Goal: Information Seeking & Learning: Learn about a topic

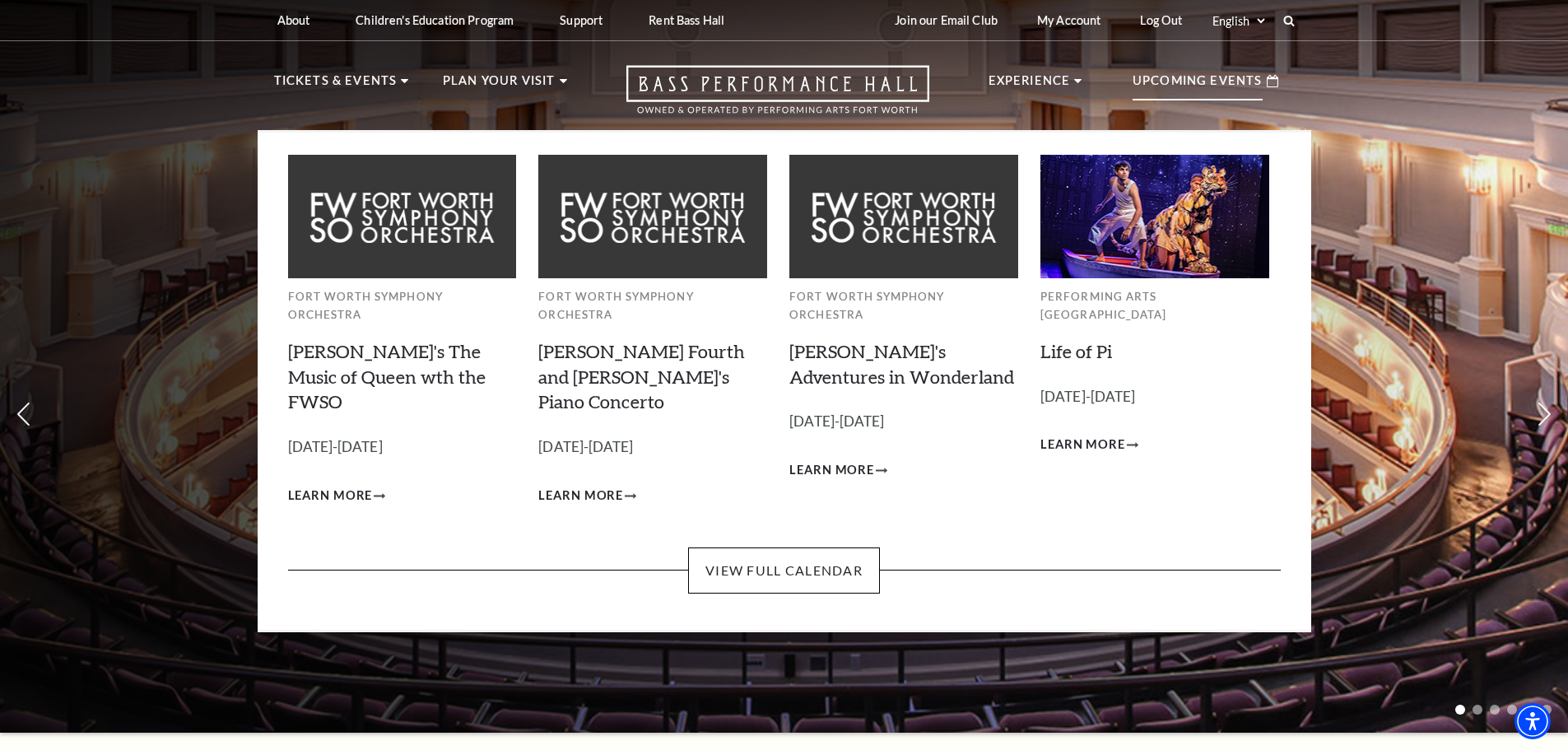
click at [1203, 78] on p "Upcoming Events" at bounding box center [1198, 86] width 130 height 30
click at [751, 547] on link "View Full Calendar" at bounding box center [784, 570] width 192 height 46
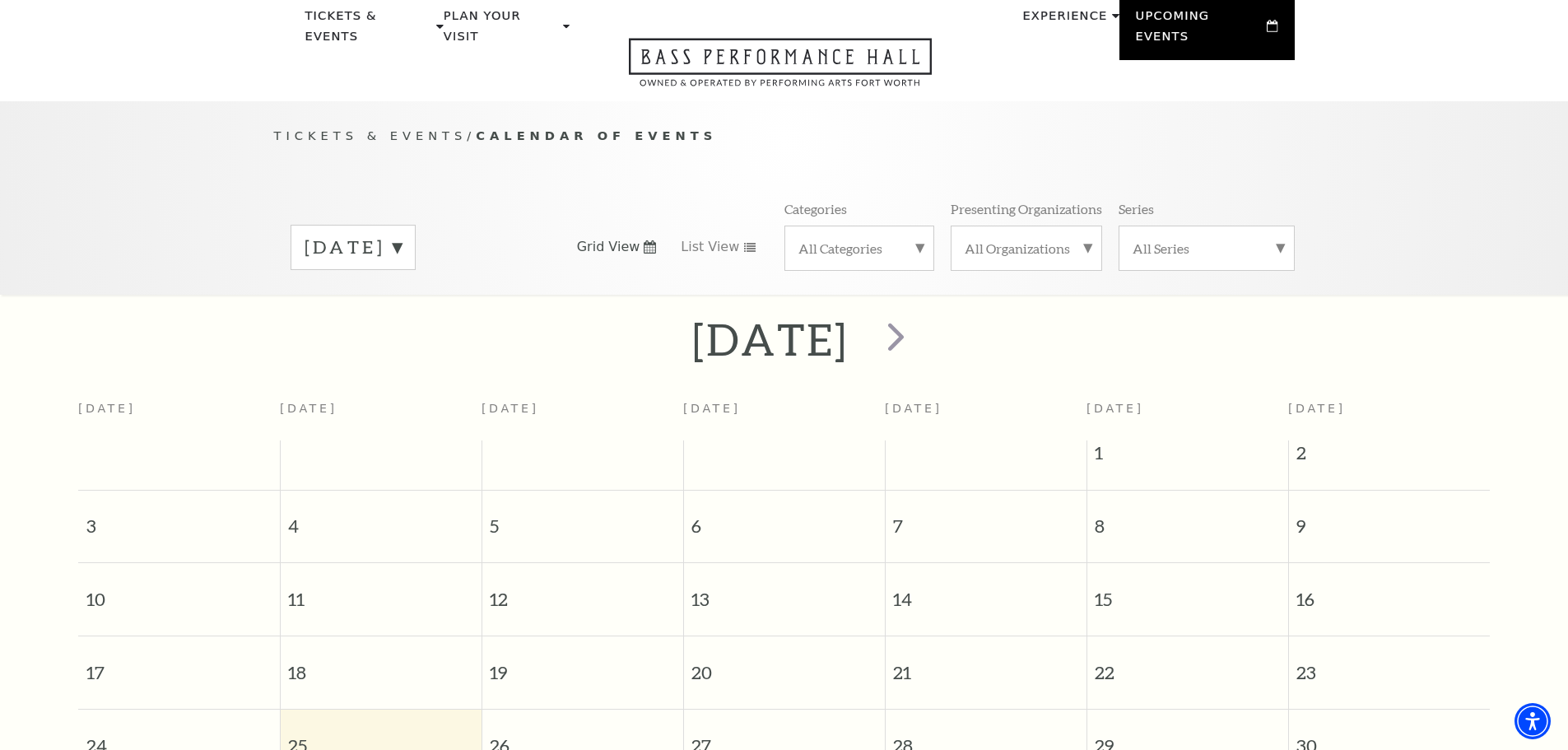
scroll to position [63, 0]
click at [919, 319] on span "next" at bounding box center [895, 337] width 47 height 47
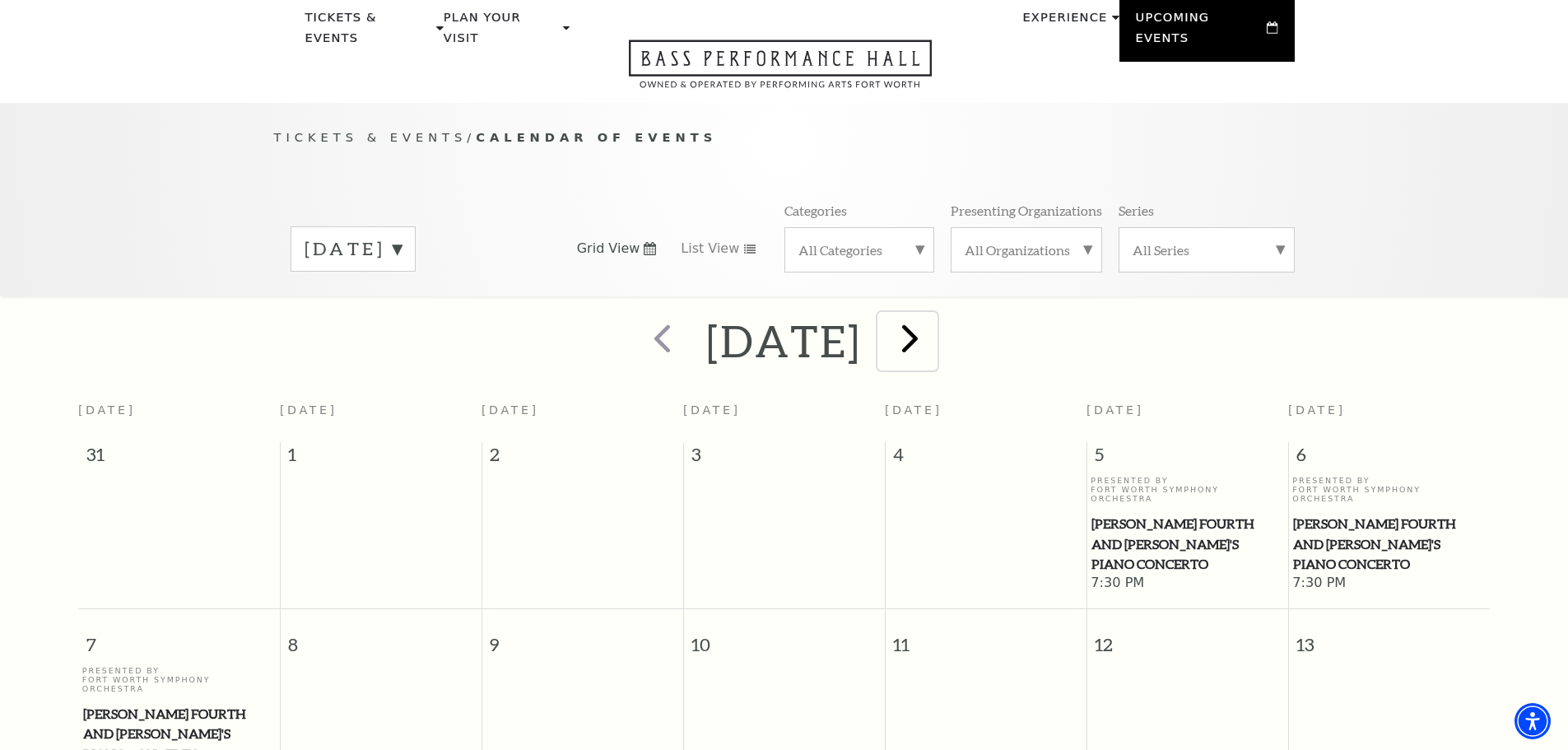
click at [933, 317] on span "next" at bounding box center [909, 337] width 47 height 47
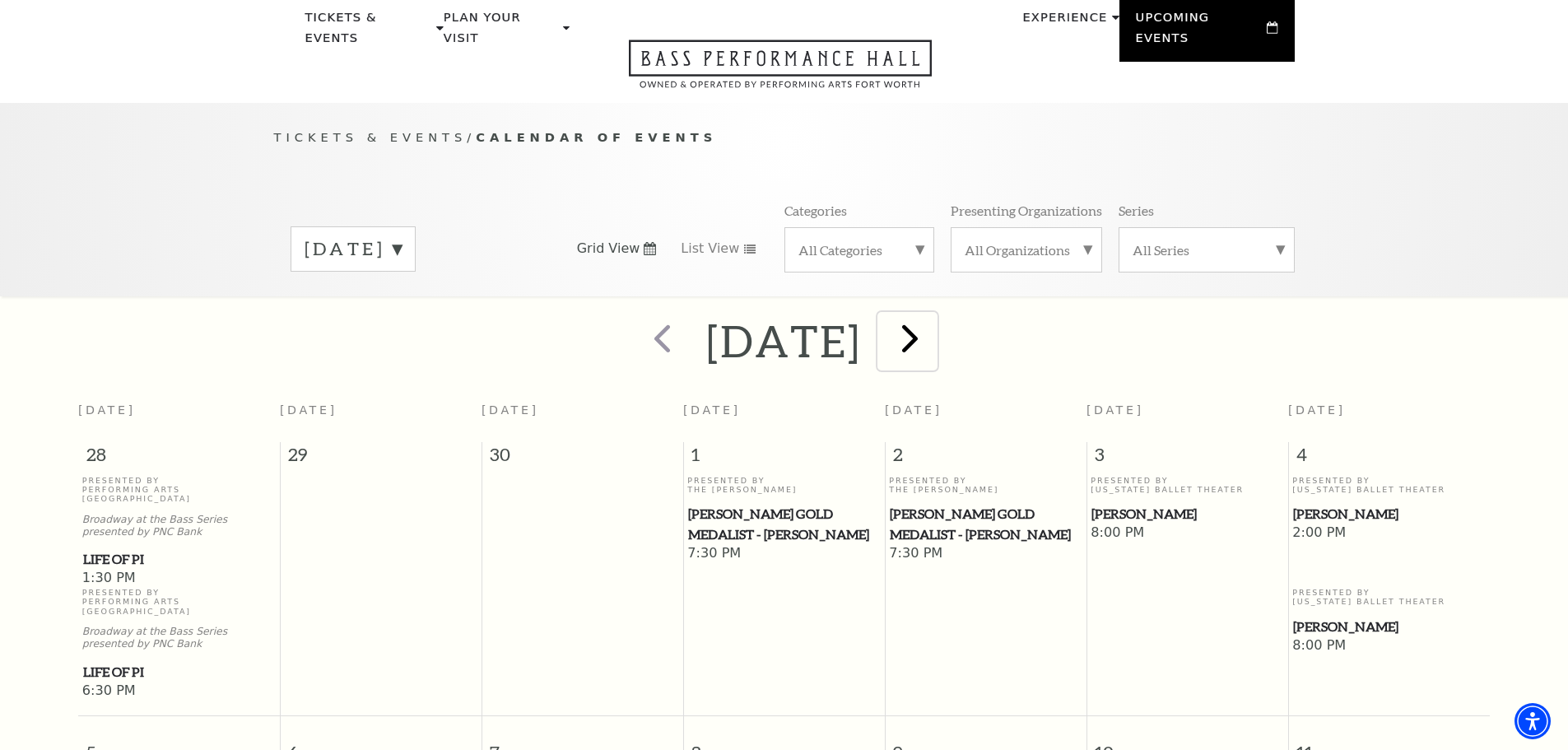
click at [933, 318] on span "next" at bounding box center [909, 337] width 47 height 47
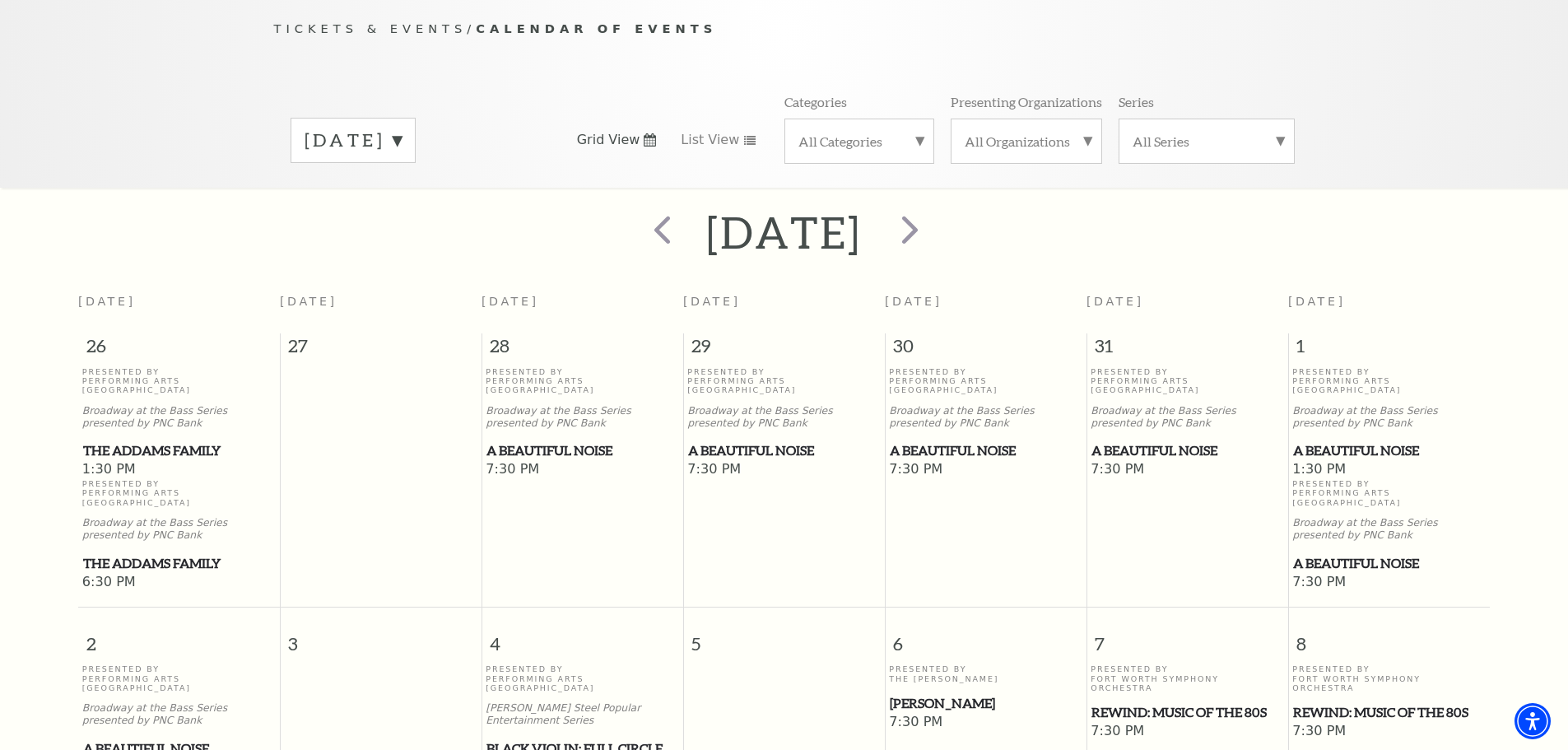
scroll to position [0, 0]
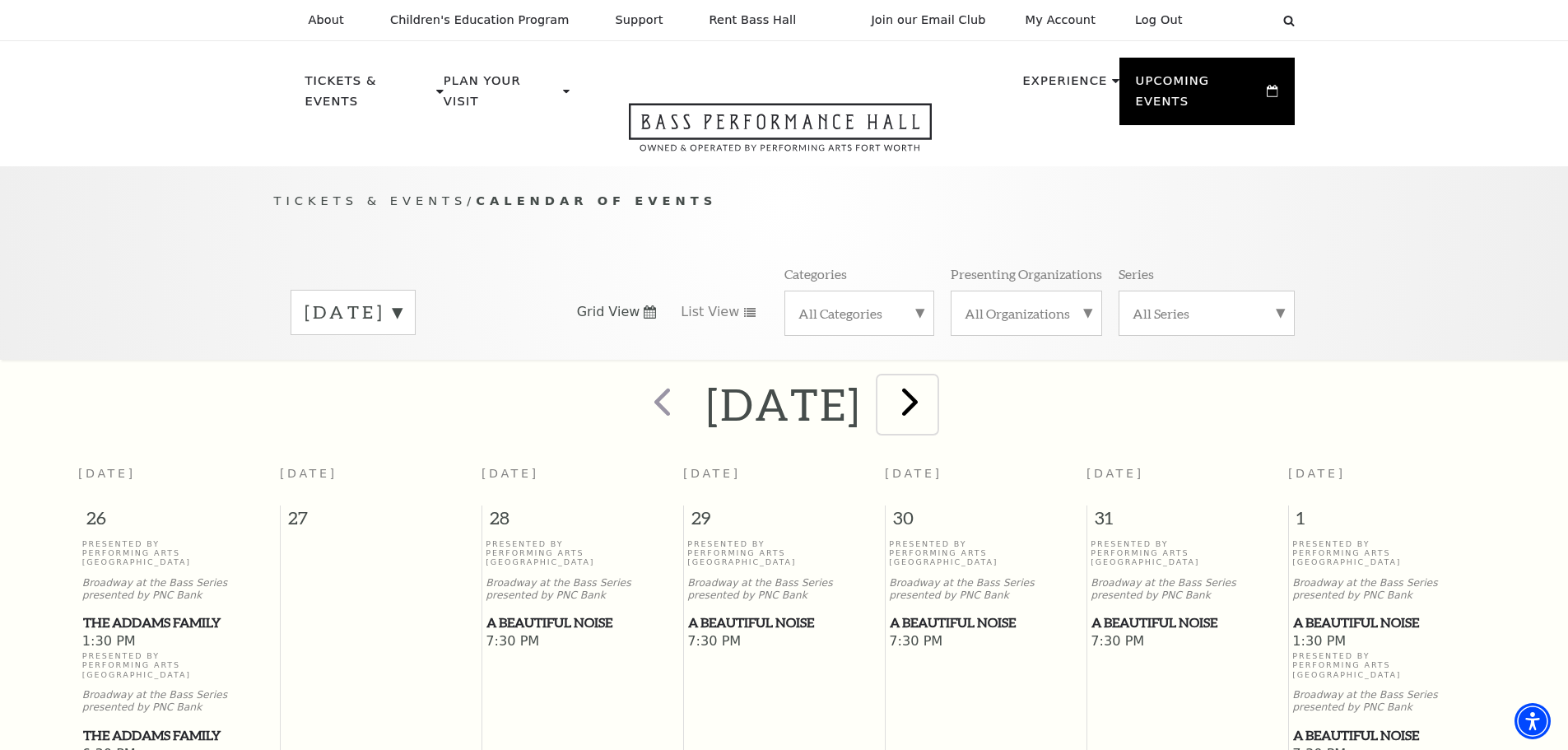
click at [933, 384] on span "next" at bounding box center [909, 401] width 47 height 47
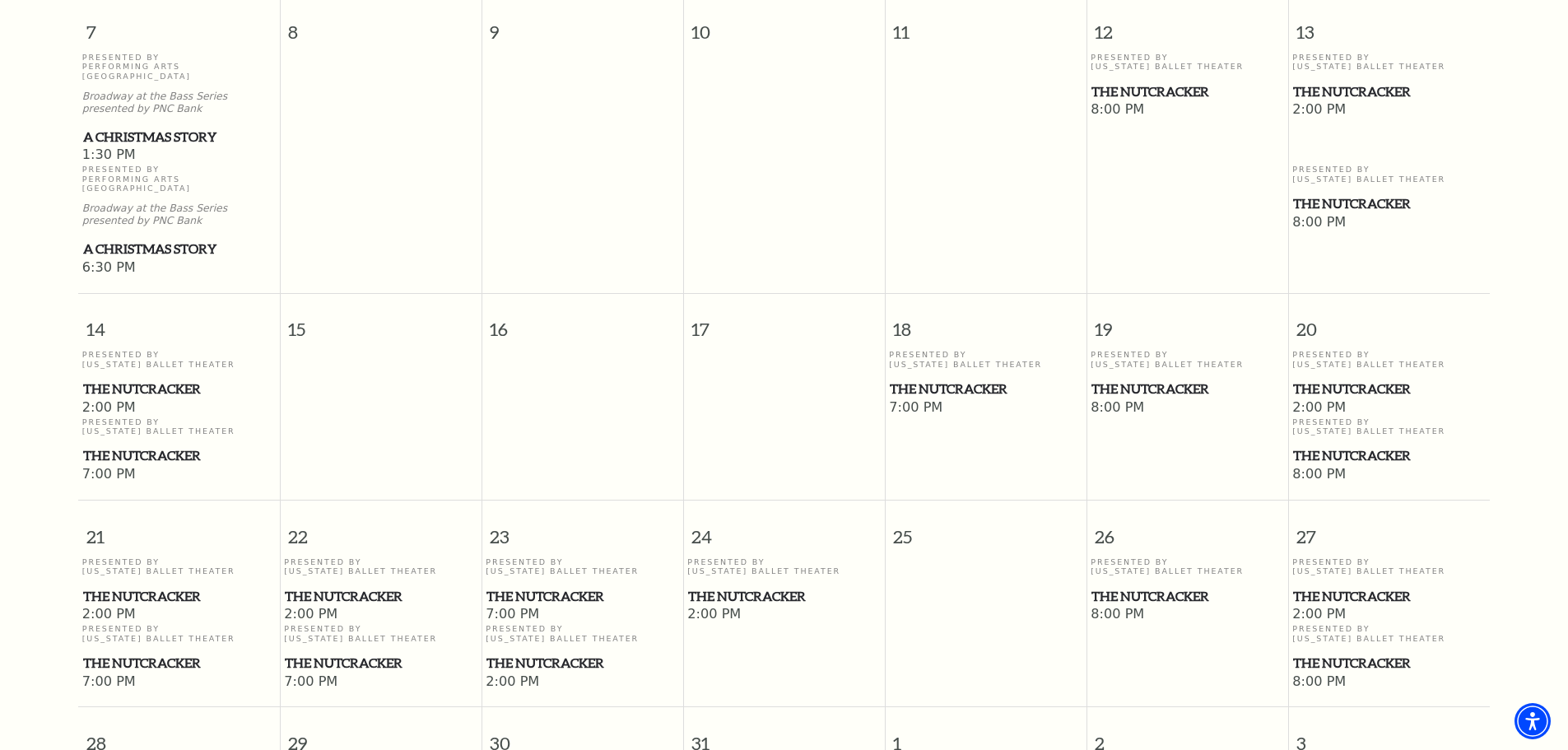
scroll to position [310, 0]
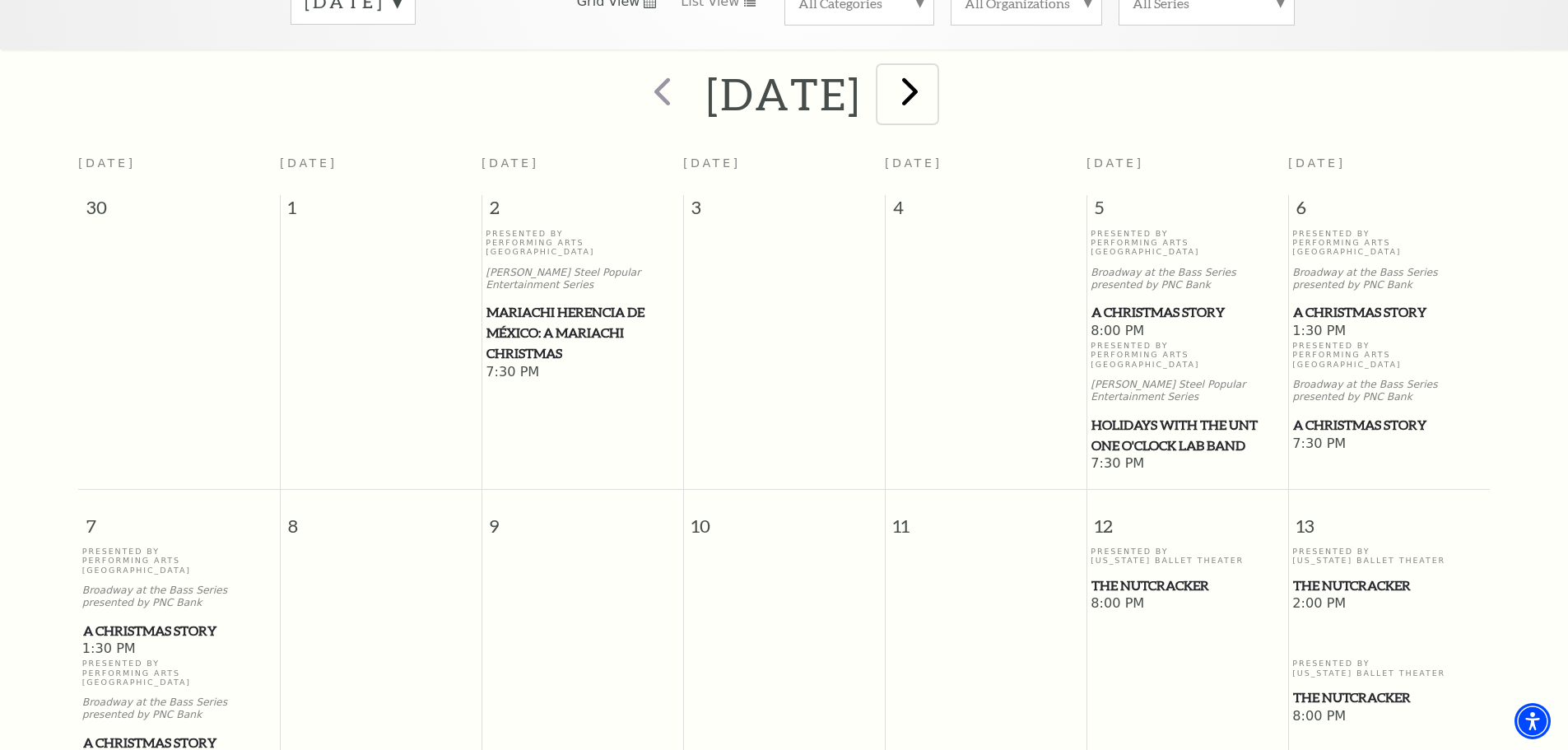
click at [933, 74] on span "next" at bounding box center [909, 90] width 47 height 47
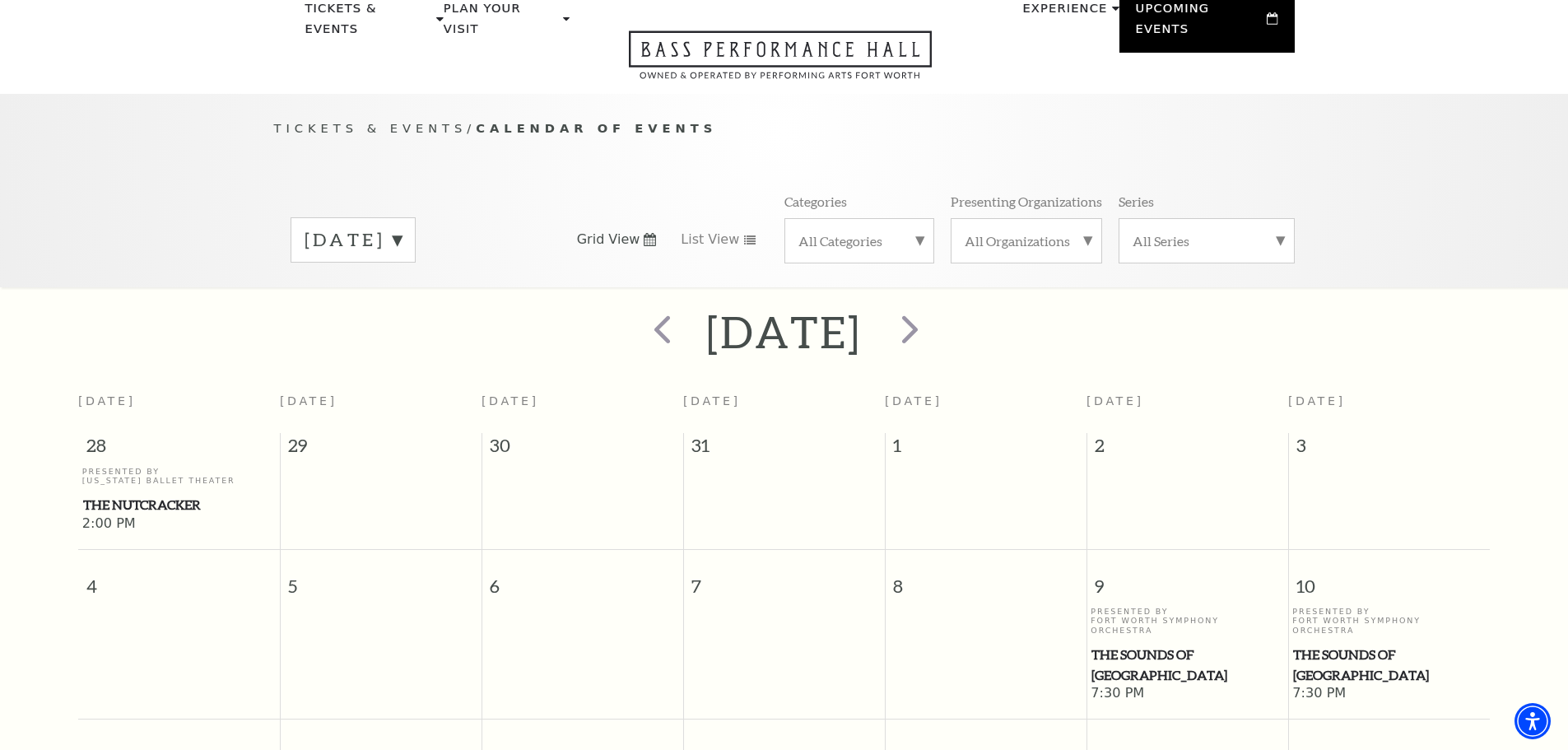
scroll to position [0, 0]
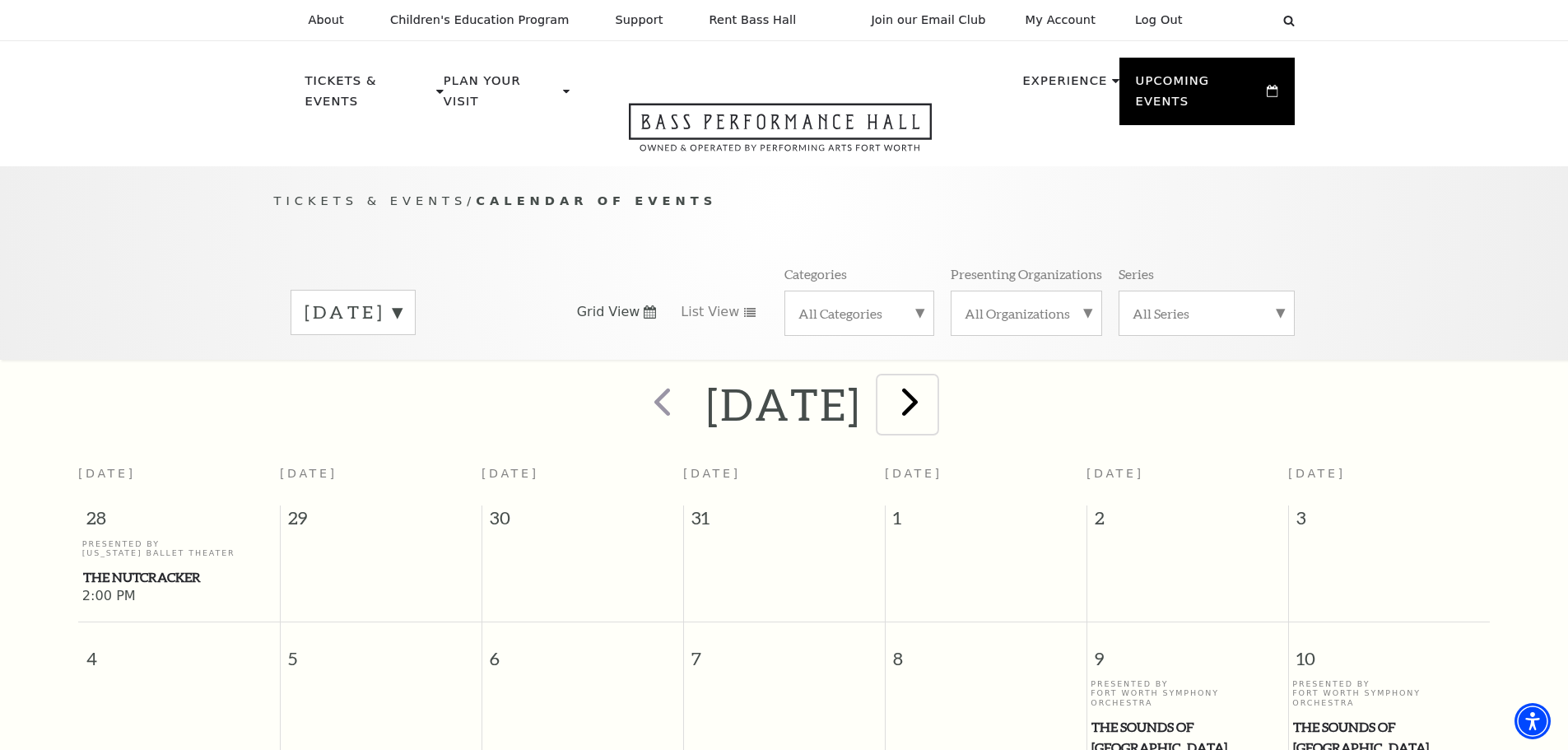
click at [933, 391] on span "next" at bounding box center [909, 401] width 47 height 47
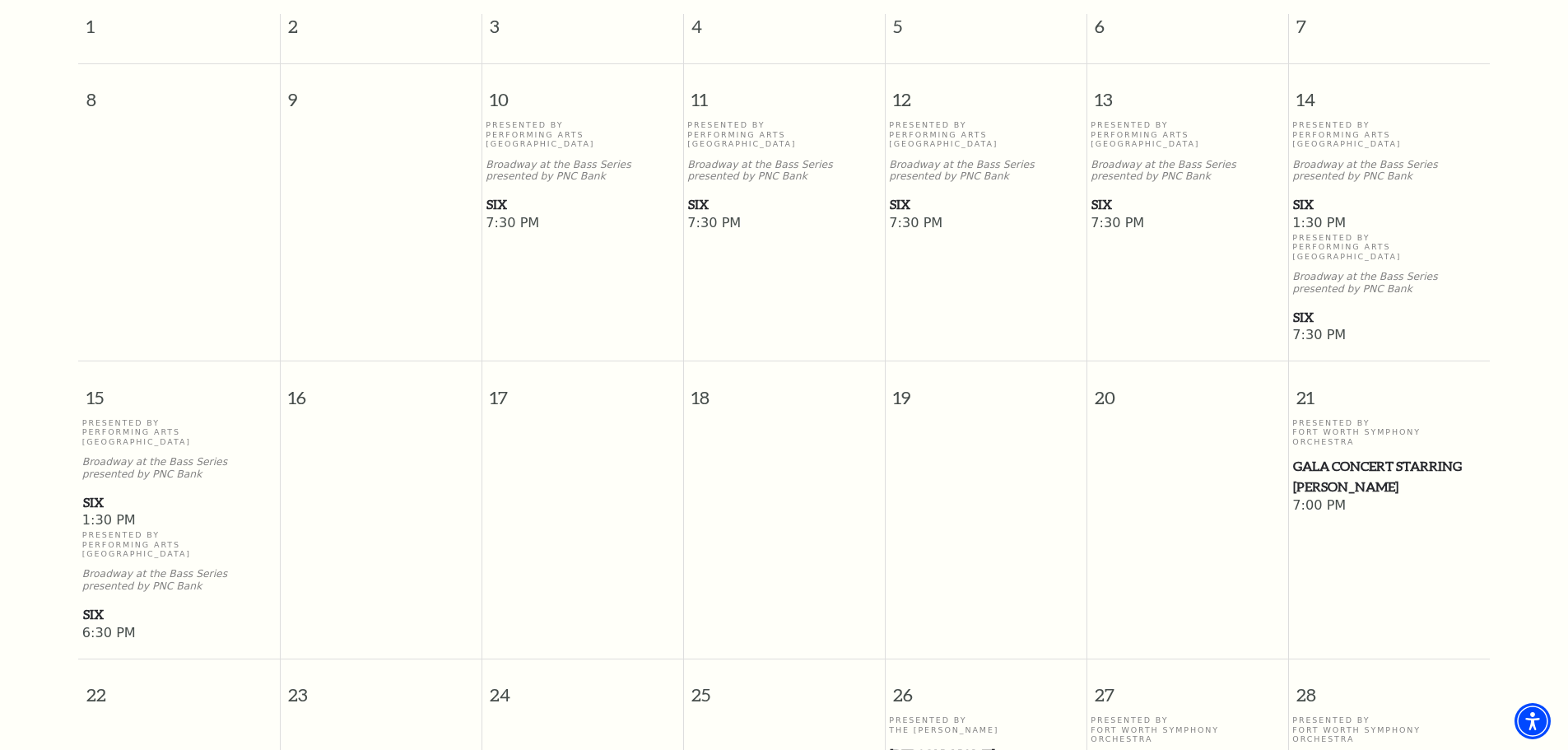
scroll to position [228, 0]
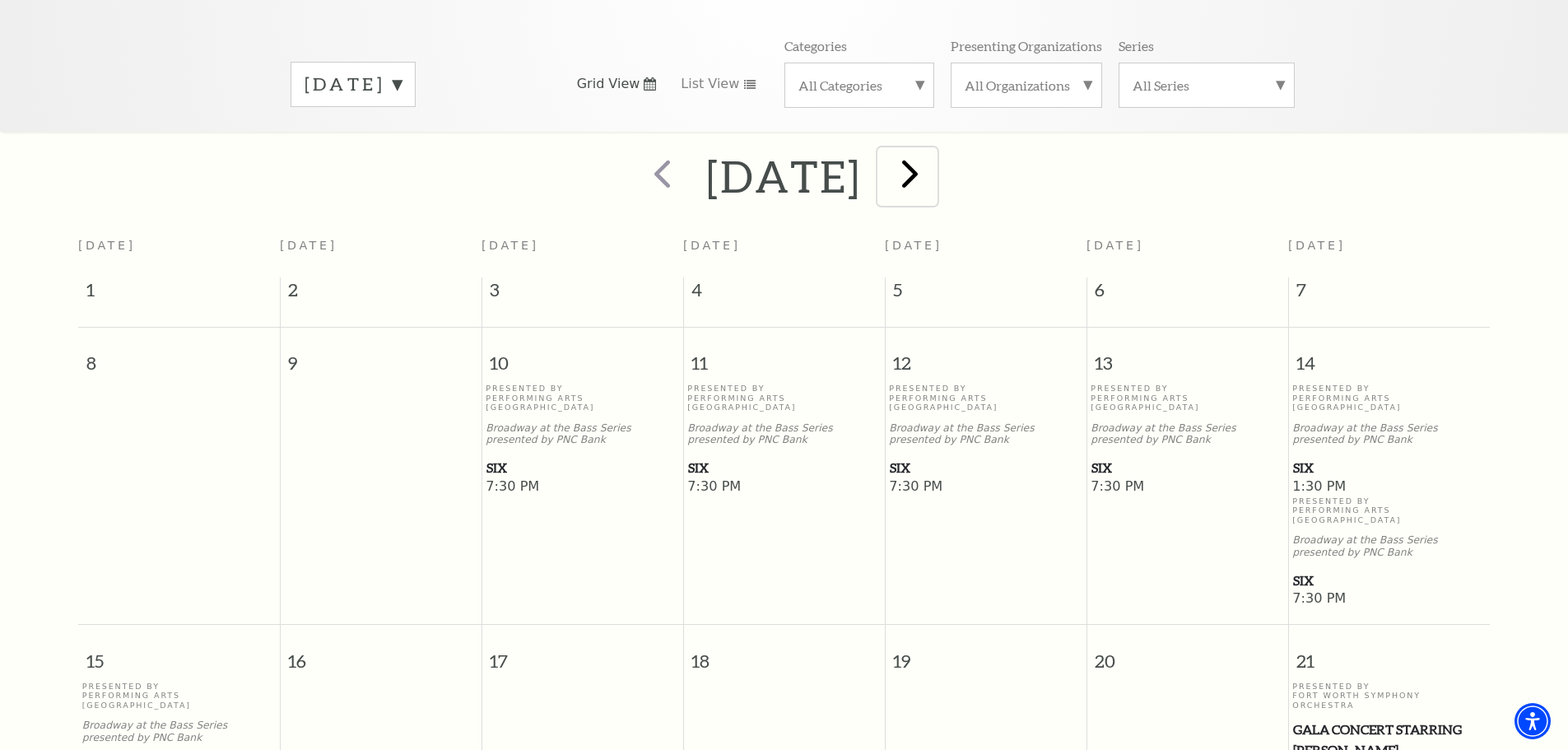
click at [933, 151] on span "next" at bounding box center [909, 173] width 47 height 47
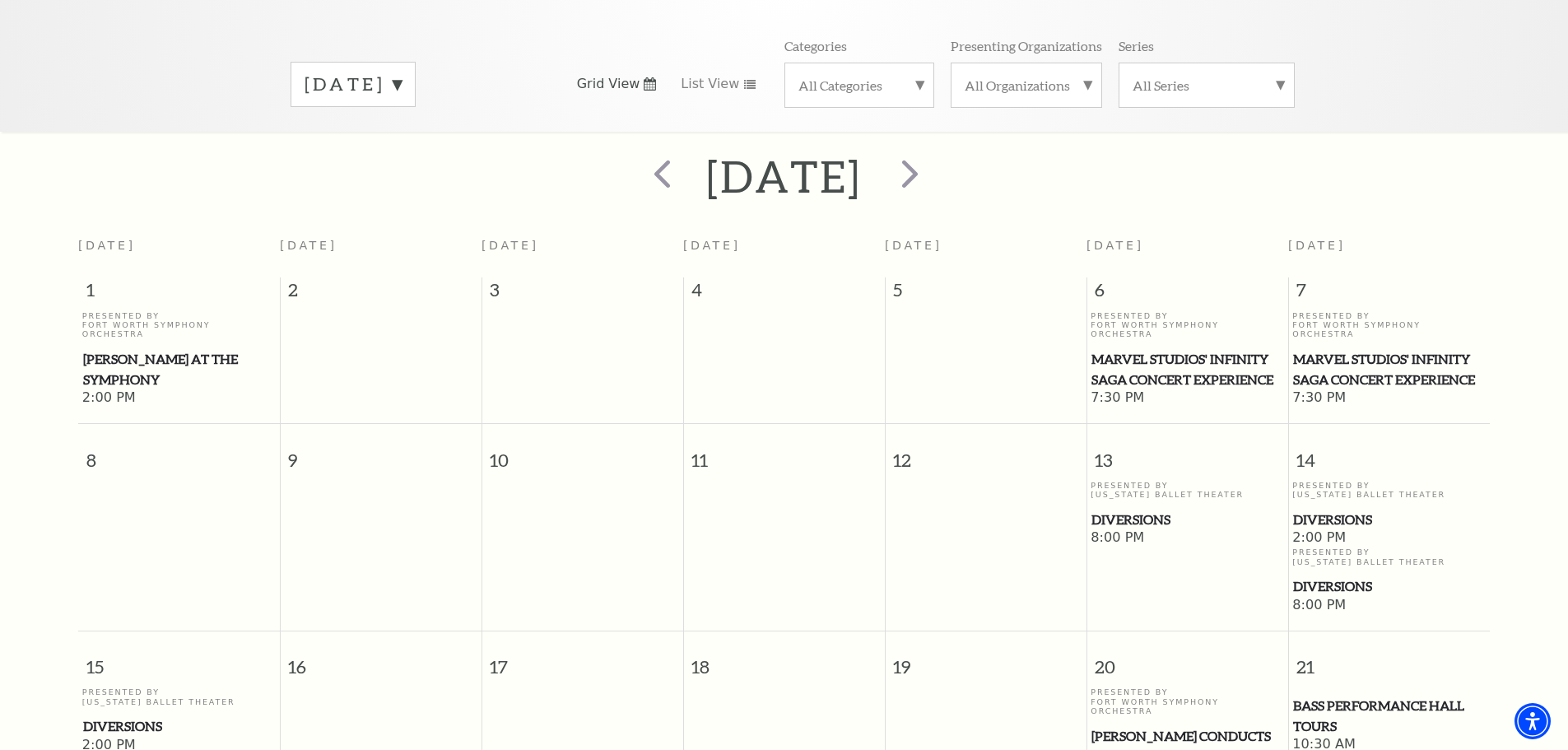
click at [1146, 349] on span "Marvel Studios' Infinity Saga Concert Experience" at bounding box center [1187, 369] width 192 height 40
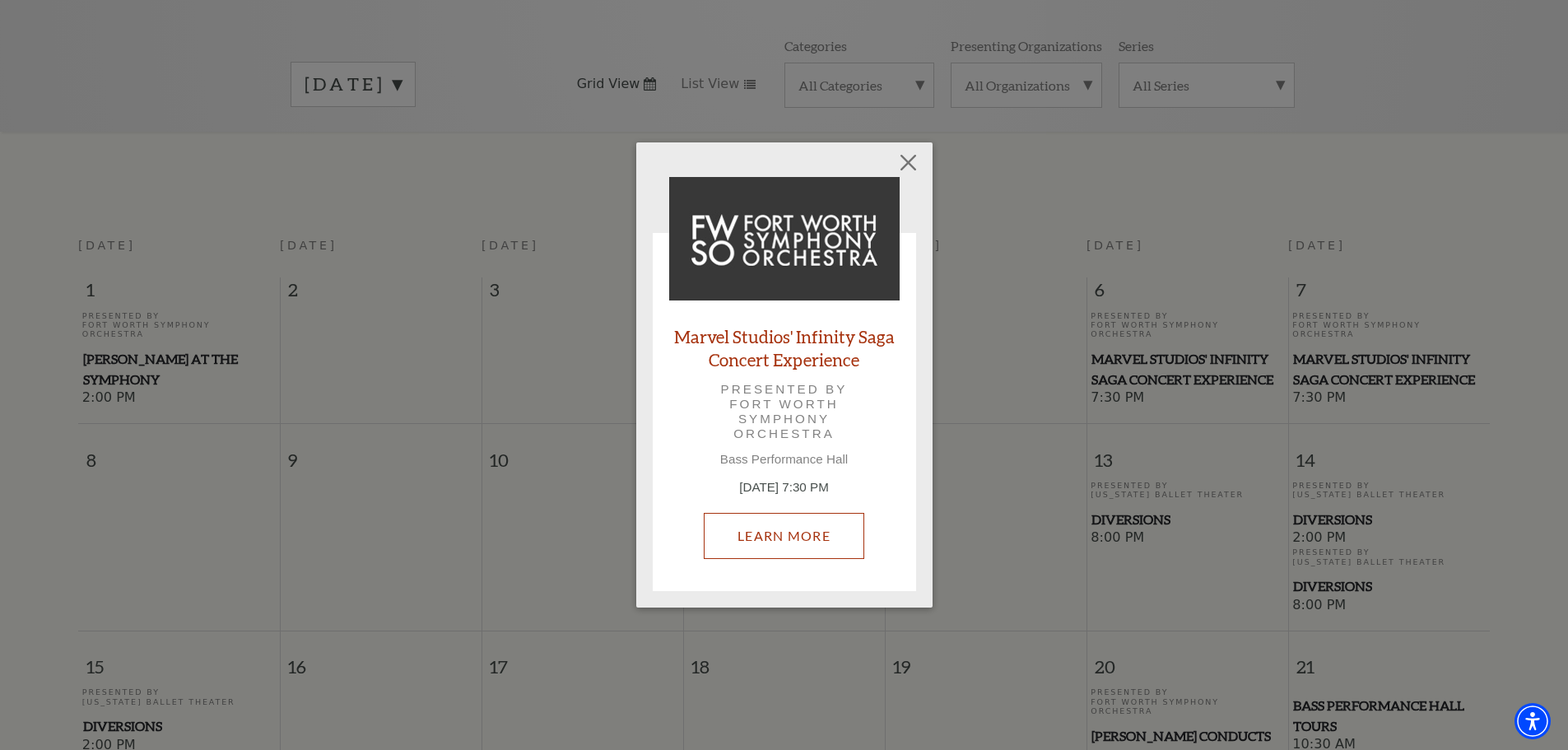
click at [798, 527] on link "Learn More" at bounding box center [784, 536] width 160 height 46
